Goal: Task Accomplishment & Management: Use online tool/utility

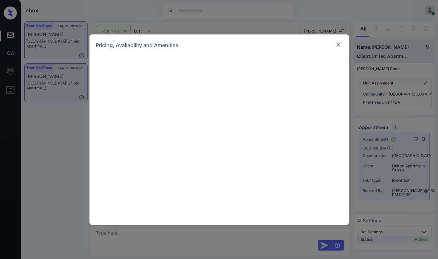
scroll to position [1369, 0]
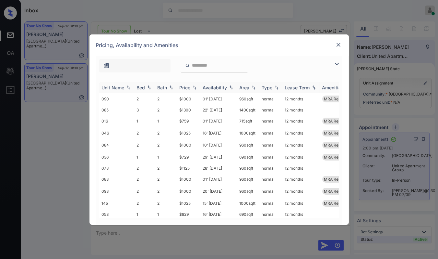
click at [142, 87] on div "Bed" at bounding box center [141, 88] width 8 height 6
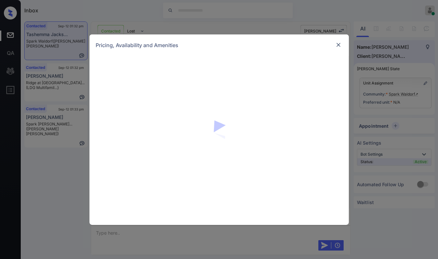
scroll to position [388, 0]
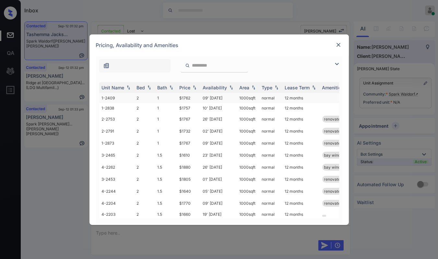
click at [140, 97] on td "2" at bounding box center [144, 98] width 21 height 10
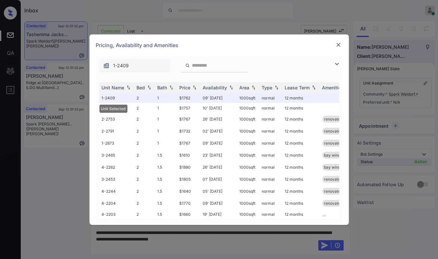
click at [335, 43] on img at bounding box center [338, 45] width 6 height 6
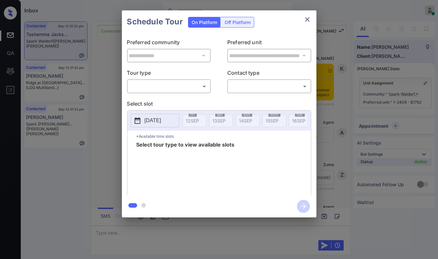
scroll to position [394, 0]
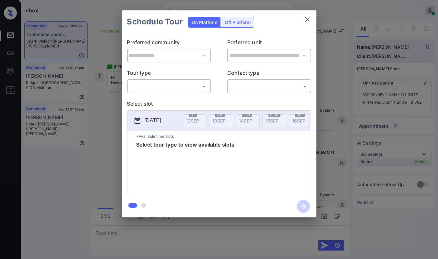
click at [163, 88] on body "Inbox Danielle Dela Cruz Online Set yourself offline Set yourself on break Prof…" at bounding box center [219, 129] width 438 height 259
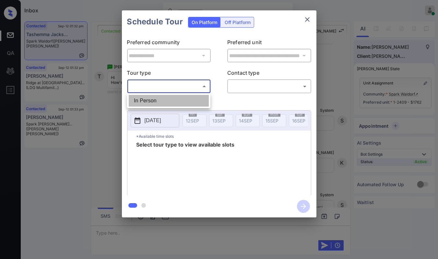
click at [157, 102] on li "In Person" at bounding box center [169, 101] width 80 height 12
type input "********"
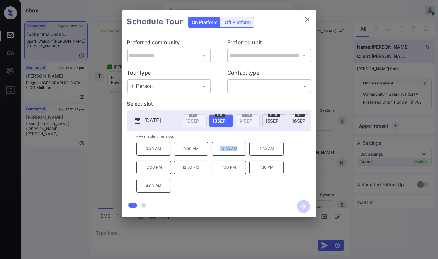
drag, startPoint x: 218, startPoint y: 150, endPoint x: 236, endPoint y: 152, distance: 17.6
click at [236, 152] on p "10:30 AM" at bounding box center [229, 149] width 34 height 14
copy p "10:30 AM"
drag, startPoint x: 314, startPoint y: 15, endPoint x: 307, endPoint y: 18, distance: 7.2
click at [311, 16] on div "Schedule Tour On Platform Off Platform" at bounding box center [219, 21] width 195 height 23
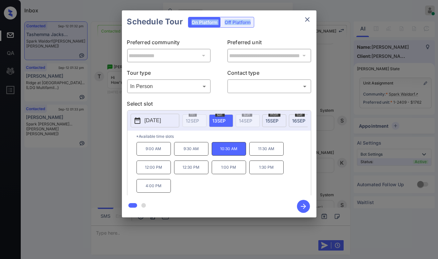
click at [307, 18] on icon "close" at bounding box center [308, 20] width 8 height 8
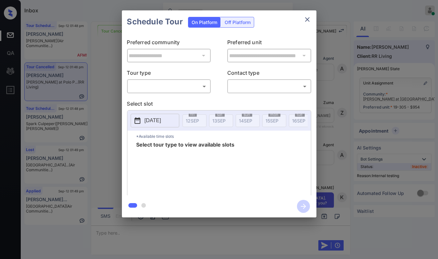
scroll to position [3432, 0]
click at [168, 82] on body "Inbox Danielle Dela Cruz Online Set yourself offline Set yourself on break Prof…" at bounding box center [219, 129] width 438 height 259
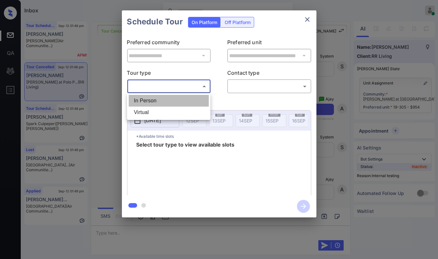
click at [148, 102] on li "In Person" at bounding box center [169, 101] width 80 height 12
type input "********"
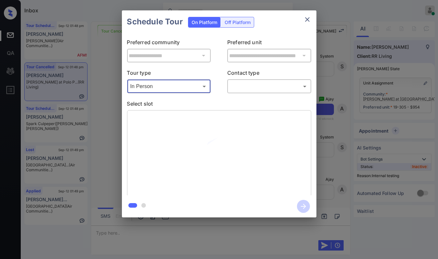
click at [253, 86] on body "Inbox Danielle Dela Cruz Online Set yourself offline Set yourself on break Prof…" at bounding box center [219, 129] width 438 height 259
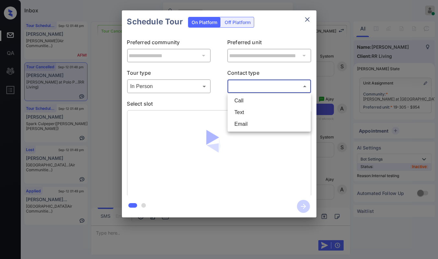
click at [248, 108] on li "Text" at bounding box center [269, 112] width 80 height 12
type input "****"
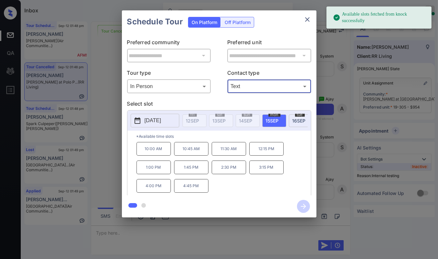
click at [231, 151] on p "11:30 AM" at bounding box center [229, 149] width 34 height 14
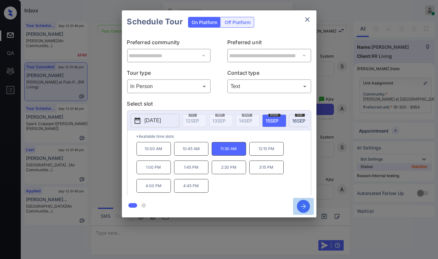
click at [304, 204] on icon "button" at bounding box center [303, 206] width 13 height 13
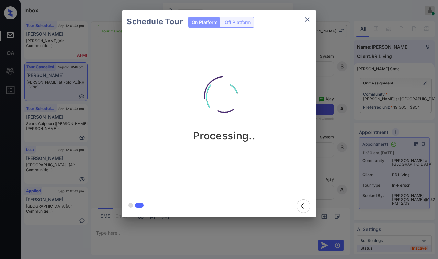
click at [308, 18] on icon "close" at bounding box center [307, 19] width 5 height 5
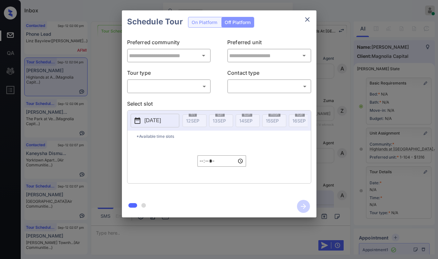
click at [176, 89] on body "Inbox Danielle Dela Cruz Online Set yourself offline Set yourself on break Prof…" at bounding box center [219, 129] width 438 height 259
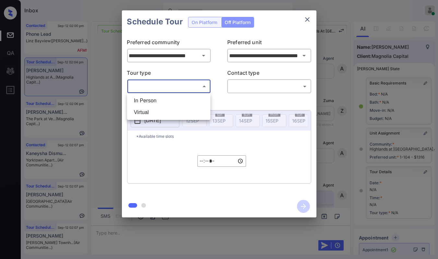
scroll to position [72, 0]
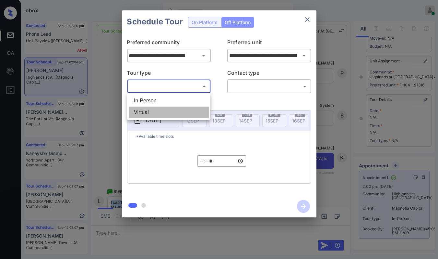
click at [150, 111] on li "Virtual" at bounding box center [169, 112] width 80 height 12
type input "*******"
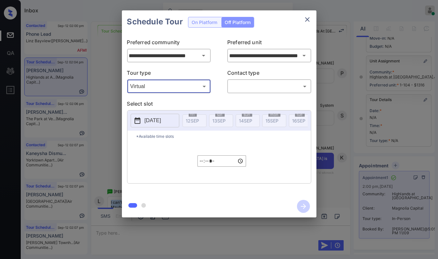
click at [309, 18] on icon "close" at bounding box center [308, 20] width 8 height 8
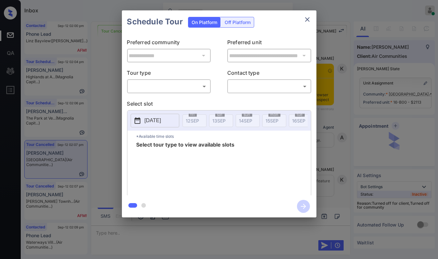
scroll to position [1988, 0]
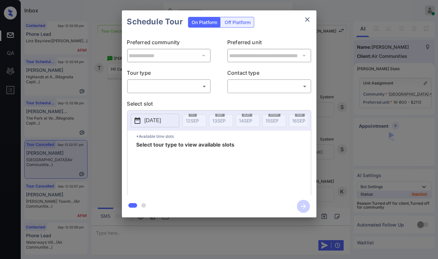
click at [181, 87] on body "Inbox [PERSON_NAME] [PERSON_NAME] Online Set yourself offline Set yourself on b…" at bounding box center [219, 129] width 438 height 259
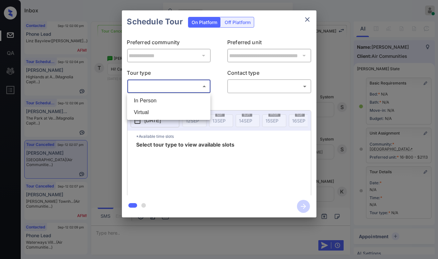
click at [157, 101] on li "In Person" at bounding box center [169, 101] width 80 height 12
type input "********"
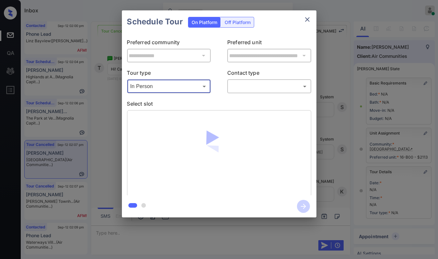
click at [248, 89] on body "Inbox Danielle Dela Cruz Online Set yourself offline Set yourself on break Prof…" at bounding box center [219, 129] width 438 height 259
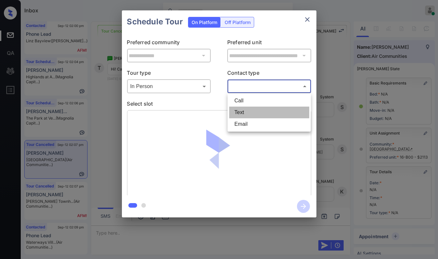
click at [240, 113] on li "Text" at bounding box center [269, 112] width 80 height 12
type input "****"
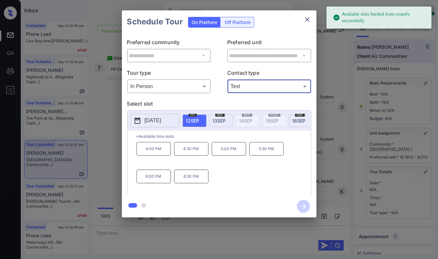
click at [221, 121] on span "13 SEP" at bounding box center [219, 121] width 13 height 6
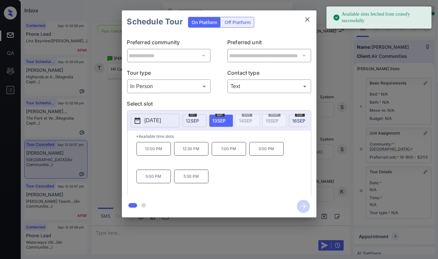
click at [225, 153] on p "1:00 PM" at bounding box center [229, 149] width 34 height 14
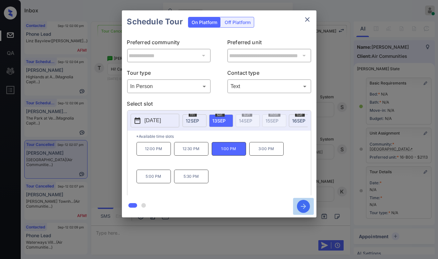
click at [304, 206] on icon "button" at bounding box center [303, 205] width 5 height 5
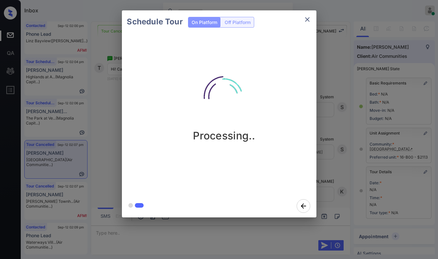
click at [306, 16] on icon "close" at bounding box center [308, 20] width 8 height 8
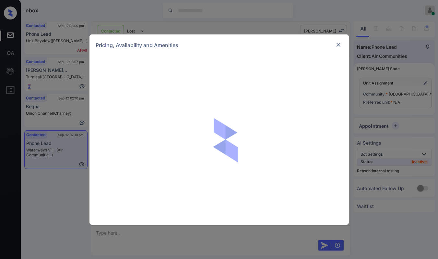
scroll to position [1245, 0]
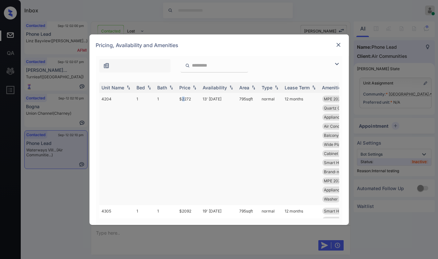
drag, startPoint x: 183, startPoint y: 93, endPoint x: 178, endPoint y: 97, distance: 6.3
click at [182, 94] on td "$2272" at bounding box center [188, 149] width 23 height 112
drag, startPoint x: 178, startPoint y: 98, endPoint x: 199, endPoint y: 98, distance: 21.4
click at [199, 98] on td "$2272" at bounding box center [188, 149] width 23 height 112
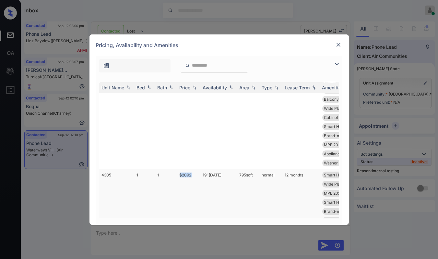
drag, startPoint x: 176, startPoint y: 172, endPoint x: 192, endPoint y: 175, distance: 16.4
click at [192, 175] on tr "4305 1 1 $2092 19' [DATE] 795 sqft normal 12 months Smart Home Ther... Soft-clo…" at bounding box center [268, 220] width 339 height 103
click at [176, 173] on td "1" at bounding box center [166, 220] width 22 height 103
drag, startPoint x: 177, startPoint y: 173, endPoint x: 190, endPoint y: 175, distance: 12.8
click at [190, 175] on td "$2092" at bounding box center [188, 220] width 23 height 103
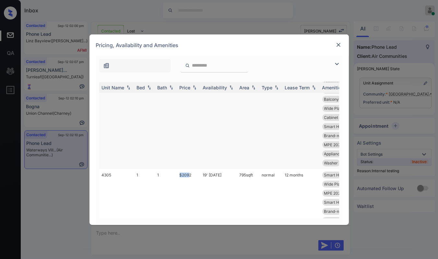
copy td "$209"
click at [177, 177] on td "$2092" at bounding box center [188, 220] width 23 height 103
drag, startPoint x: 177, startPoint y: 174, endPoint x: 195, endPoint y: 174, distance: 17.8
click at [195, 174] on td "$2092" at bounding box center [188, 220] width 23 height 103
copy td "$2092"
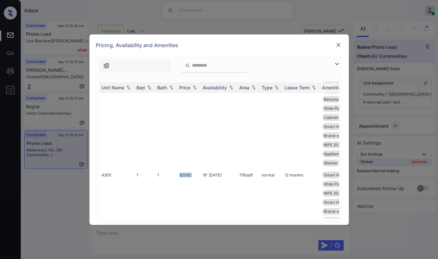
click at [337, 43] on img at bounding box center [338, 45] width 6 height 6
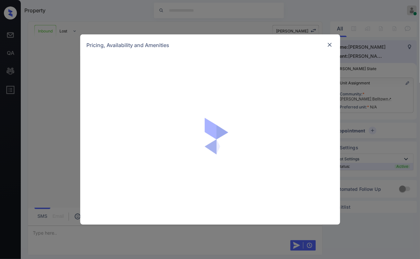
scroll to position [128, 0]
click at [329, 44] on img at bounding box center [329, 45] width 6 height 6
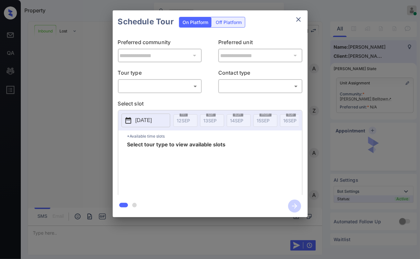
scroll to position [128, 0]
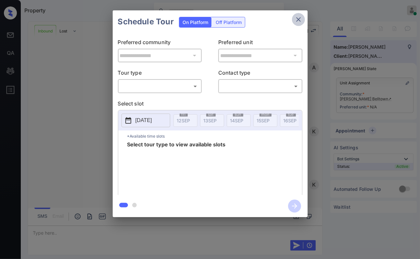
click at [301, 21] on icon "close" at bounding box center [298, 20] width 8 height 8
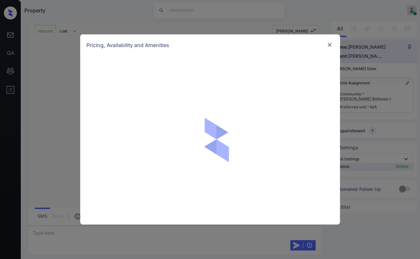
scroll to position [128, 0]
click at [328, 42] on img at bounding box center [329, 45] width 6 height 6
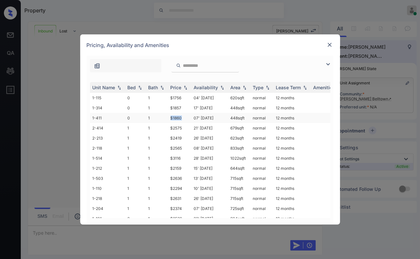
drag, startPoint x: 169, startPoint y: 120, endPoint x: 189, endPoint y: 120, distance: 20.8
click at [189, 120] on td "$1860" at bounding box center [179, 118] width 23 height 10
drag, startPoint x: 171, startPoint y: 107, endPoint x: 190, endPoint y: 107, distance: 18.8
click at [190, 107] on td "$1857" at bounding box center [179, 108] width 23 height 10
drag, startPoint x: 169, startPoint y: 206, endPoint x: 182, endPoint y: 206, distance: 12.3
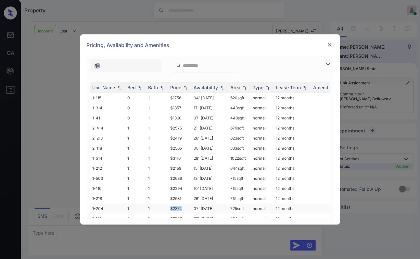
click at [182, 206] on td "$2374" at bounding box center [179, 208] width 23 height 10
drag, startPoint x: 169, startPoint y: 185, endPoint x: 184, endPoint y: 187, distance: 15.3
click at [184, 187] on td "$2294" at bounding box center [179, 188] width 23 height 10
click at [368, 18] on div "**********" at bounding box center [210, 129] width 420 height 259
click at [395, 27] on div "**********" at bounding box center [210, 129] width 420 height 259
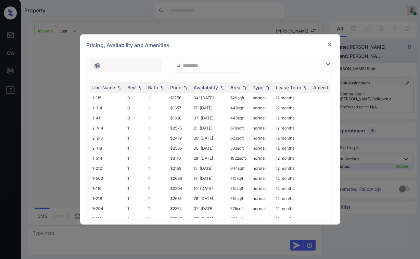
click at [329, 42] on img at bounding box center [329, 45] width 6 height 6
click at [131, 88] on div "Bed" at bounding box center [132, 88] width 8 height 6
click at [129, 97] on td "0" at bounding box center [135, 98] width 21 height 10
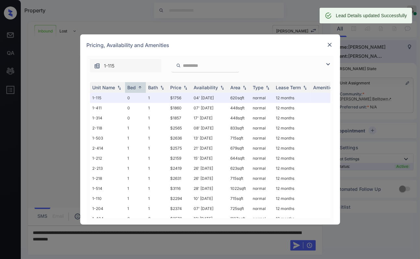
click at [328, 46] on img at bounding box center [329, 45] width 6 height 6
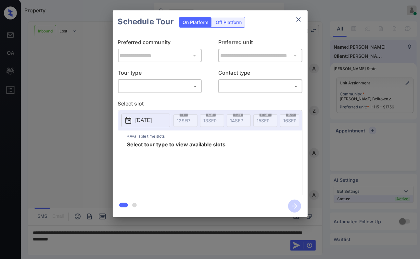
scroll to position [218, 0]
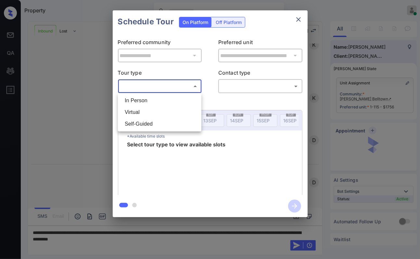
click at [140, 88] on body "Property [PERSON_NAME] [PERSON_NAME] Online Set yourself offline Set yourself o…" at bounding box center [210, 129] width 420 height 259
click at [133, 113] on li "Virtual" at bounding box center [159, 112] width 80 height 12
type input "*******"
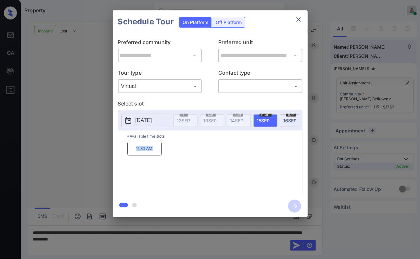
drag, startPoint x: 133, startPoint y: 157, endPoint x: 180, endPoint y: 158, distance: 46.7
click at [179, 158] on div "11:30 AM" at bounding box center [214, 168] width 175 height 52
click at [247, 89] on body "Property [PERSON_NAME] [PERSON_NAME] Online Set yourself offline Set yourself o…" at bounding box center [210, 129] width 420 height 259
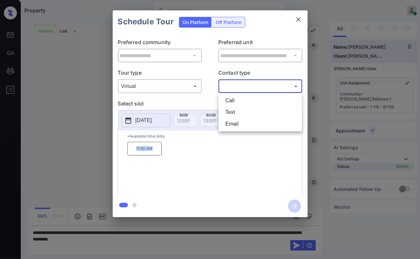
click at [233, 108] on li "Text" at bounding box center [260, 112] width 80 height 12
type input "****"
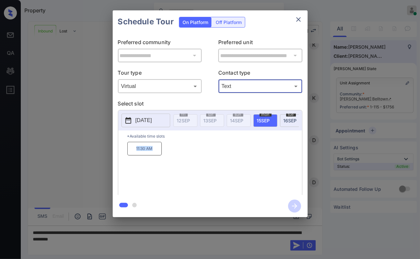
click at [145, 152] on p "11:30 AM" at bounding box center [144, 149] width 34 height 14
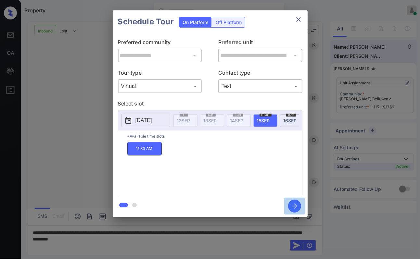
click at [296, 206] on icon "button" at bounding box center [294, 205] width 5 height 5
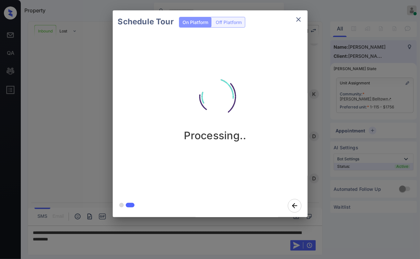
click at [87, 120] on div "Schedule Tour On Platform Off Platform Processing.." at bounding box center [210, 113] width 420 height 227
